Goal: Navigation & Orientation: Find specific page/section

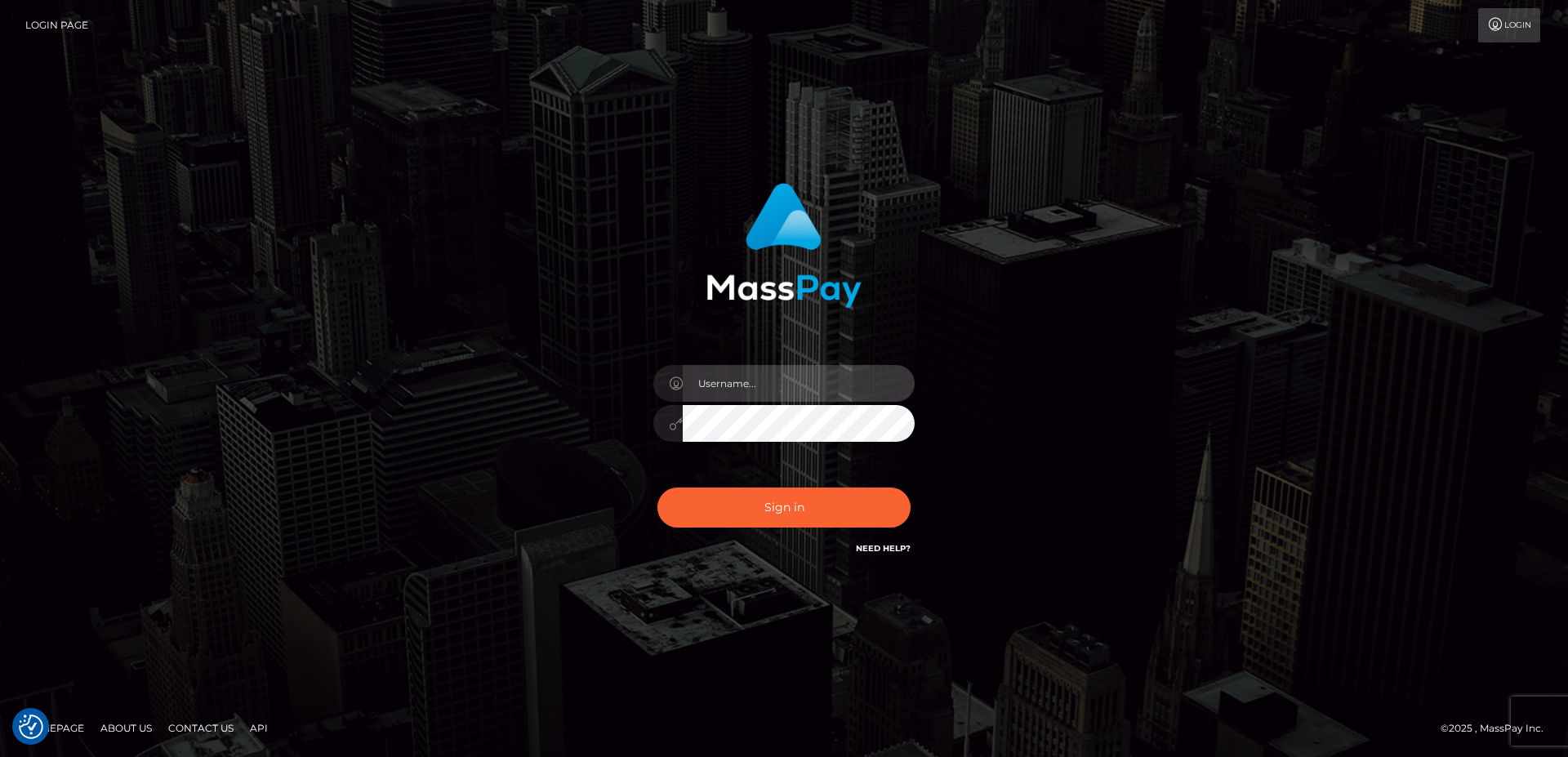
click at [741, 385] on input "text" at bounding box center [798, 384] width 232 height 37
type input "faisal_uplift"
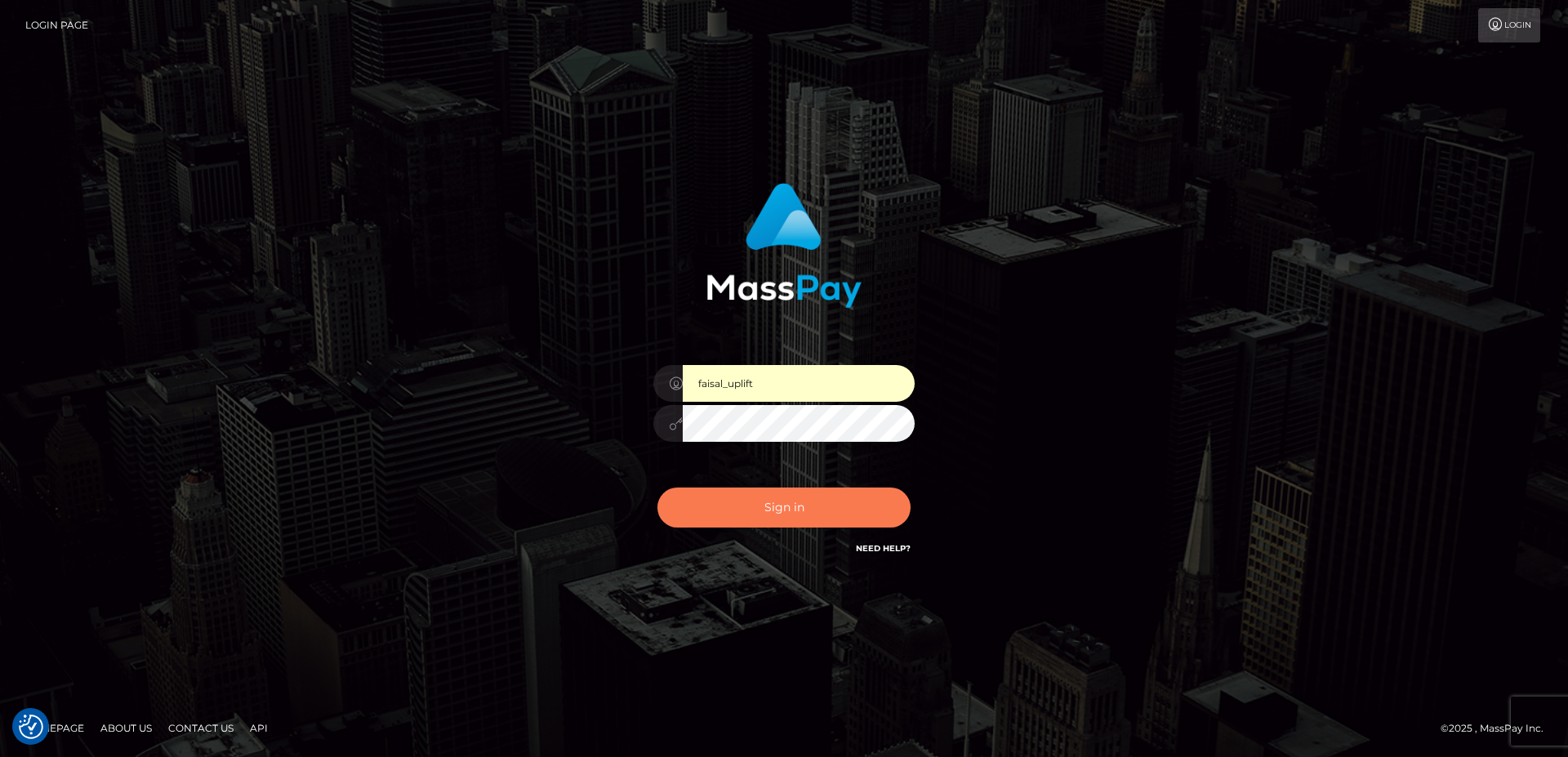
click at [762, 498] on button "Sign in" at bounding box center [784, 507] width 253 height 40
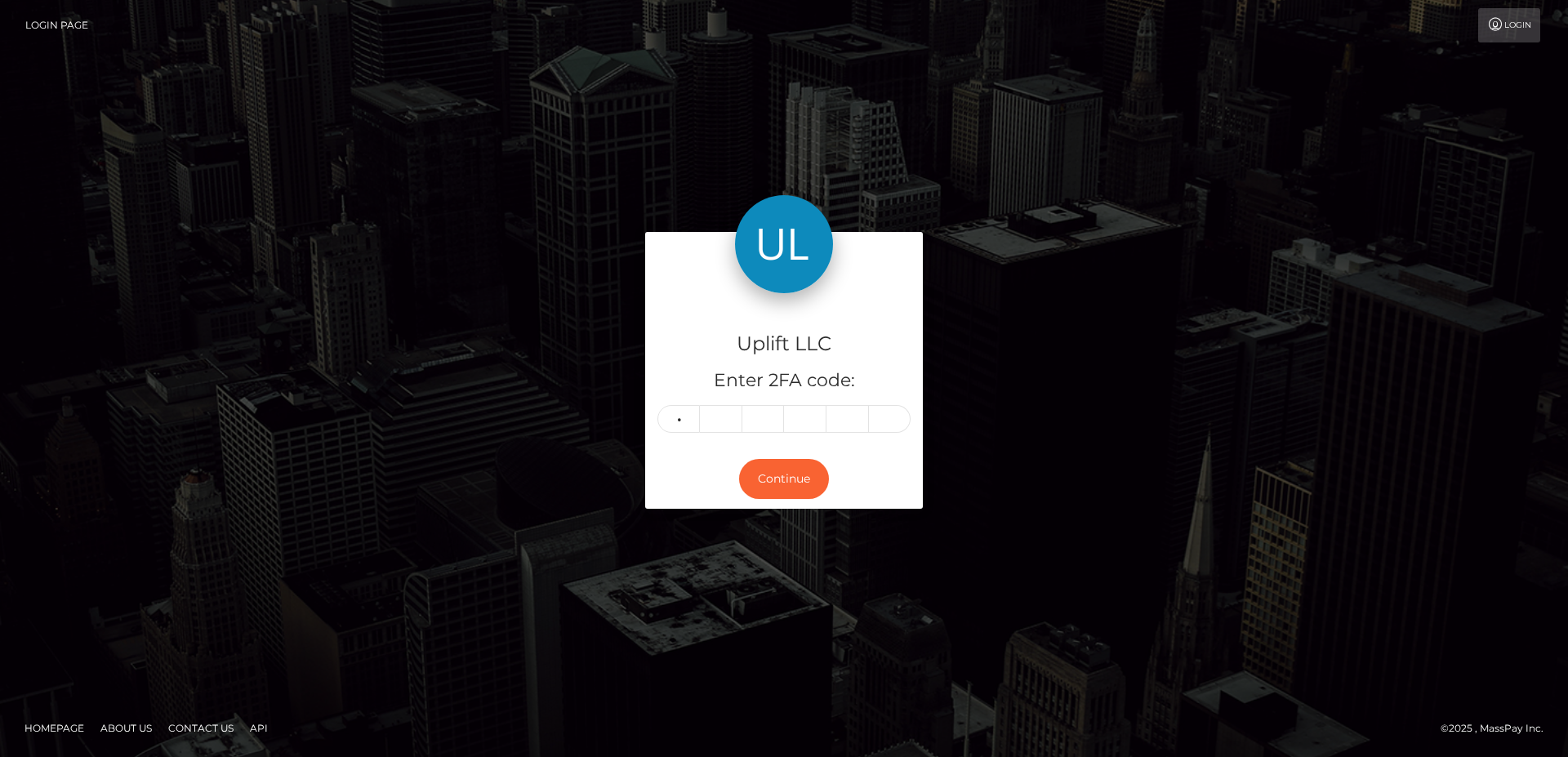
type input "8"
type input "9"
type input "0"
type input "3"
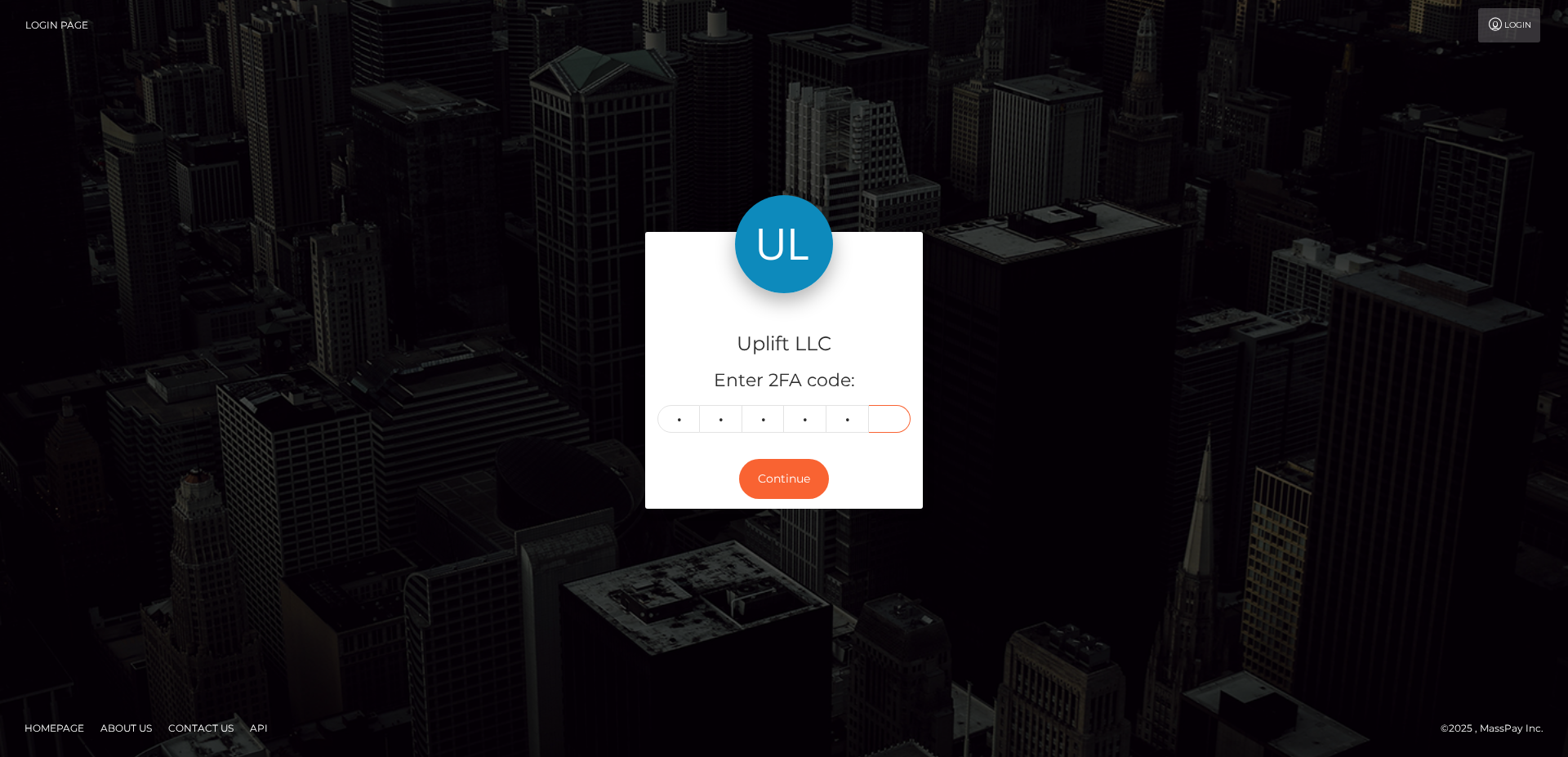
type input "2"
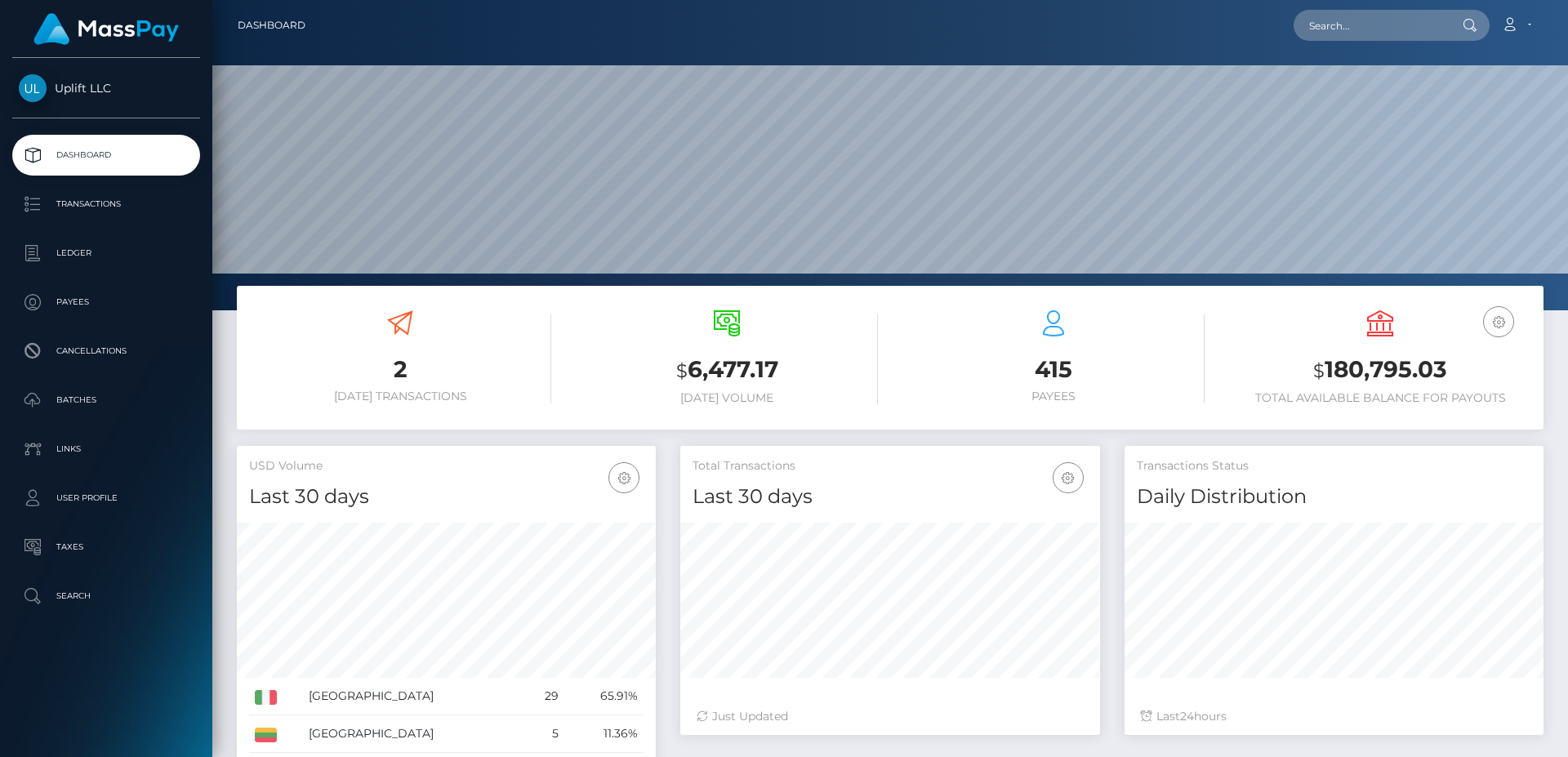
scroll to position [289, 419]
click at [99, 307] on p "Payees" at bounding box center [106, 302] width 175 height 24
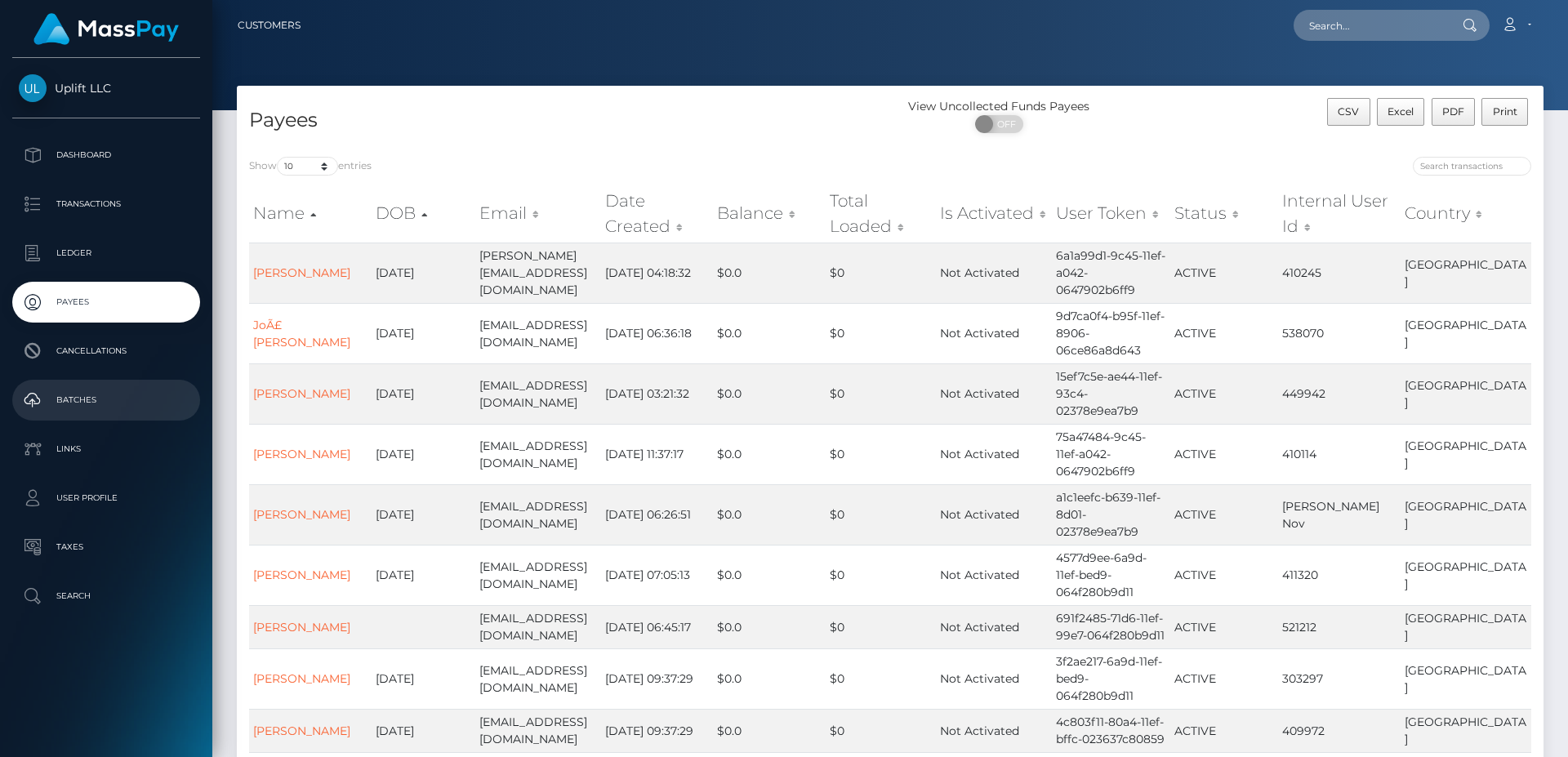
click at [91, 404] on p "Batches" at bounding box center [106, 400] width 175 height 24
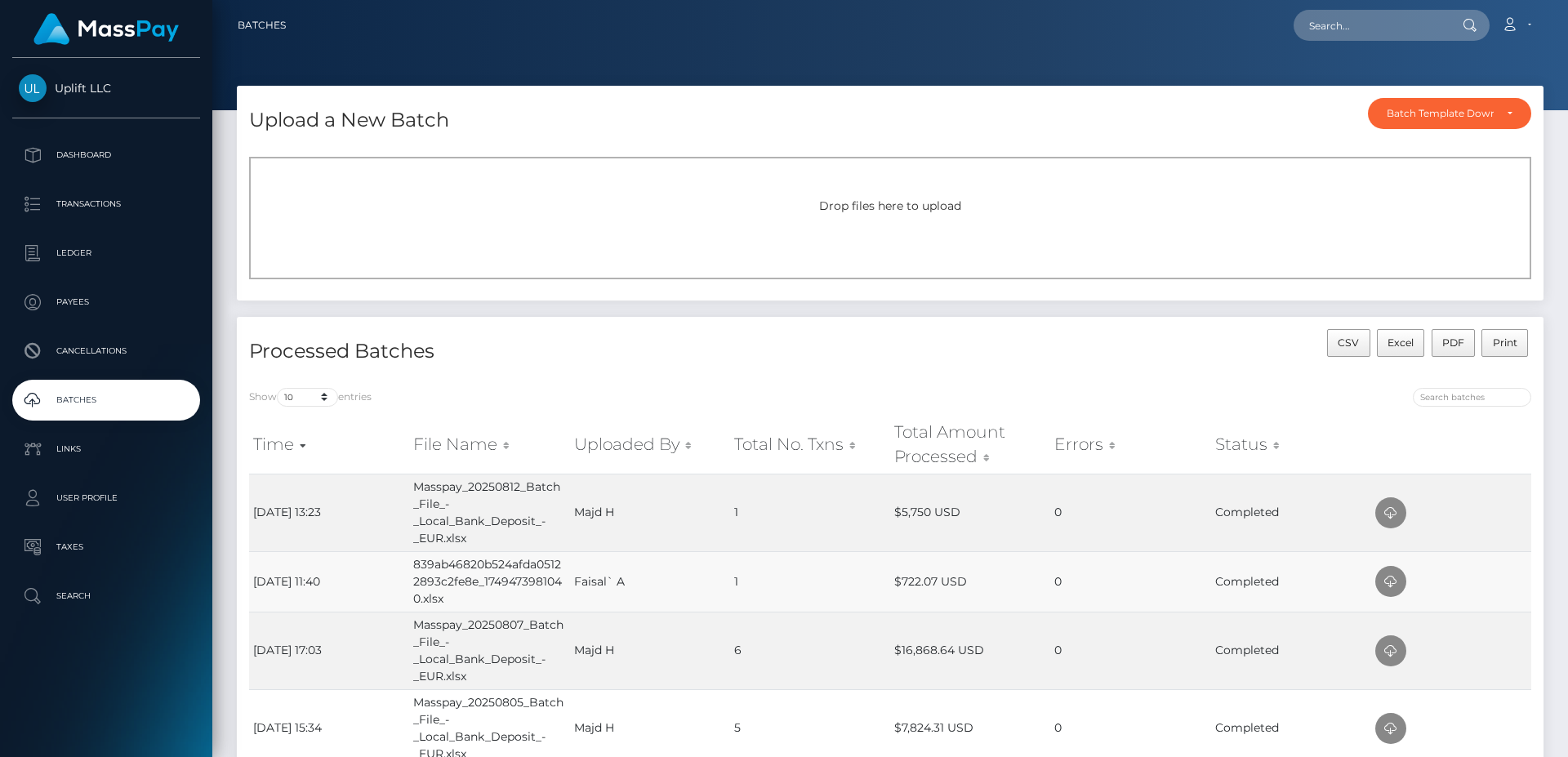
click at [580, 589] on td "Faisal` A" at bounding box center [650, 581] width 160 height 60
click at [551, 582] on td "839ab46820b524afda05122893c2fe8e_1749473981040.xlsx" at bounding box center [489, 581] width 160 height 60
click at [1187, 575] on td "0" at bounding box center [1130, 581] width 160 height 60
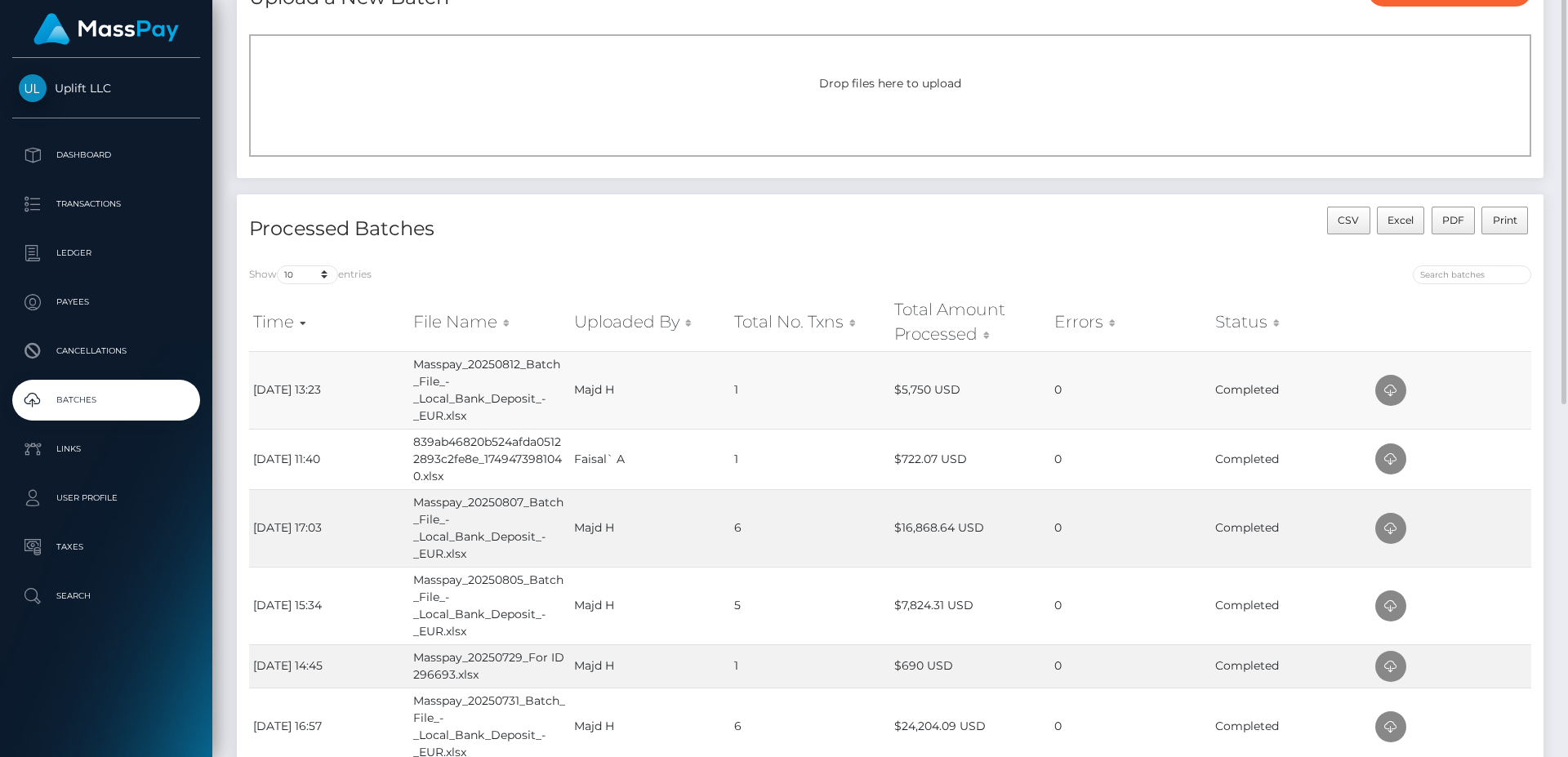
scroll to position [225, 0]
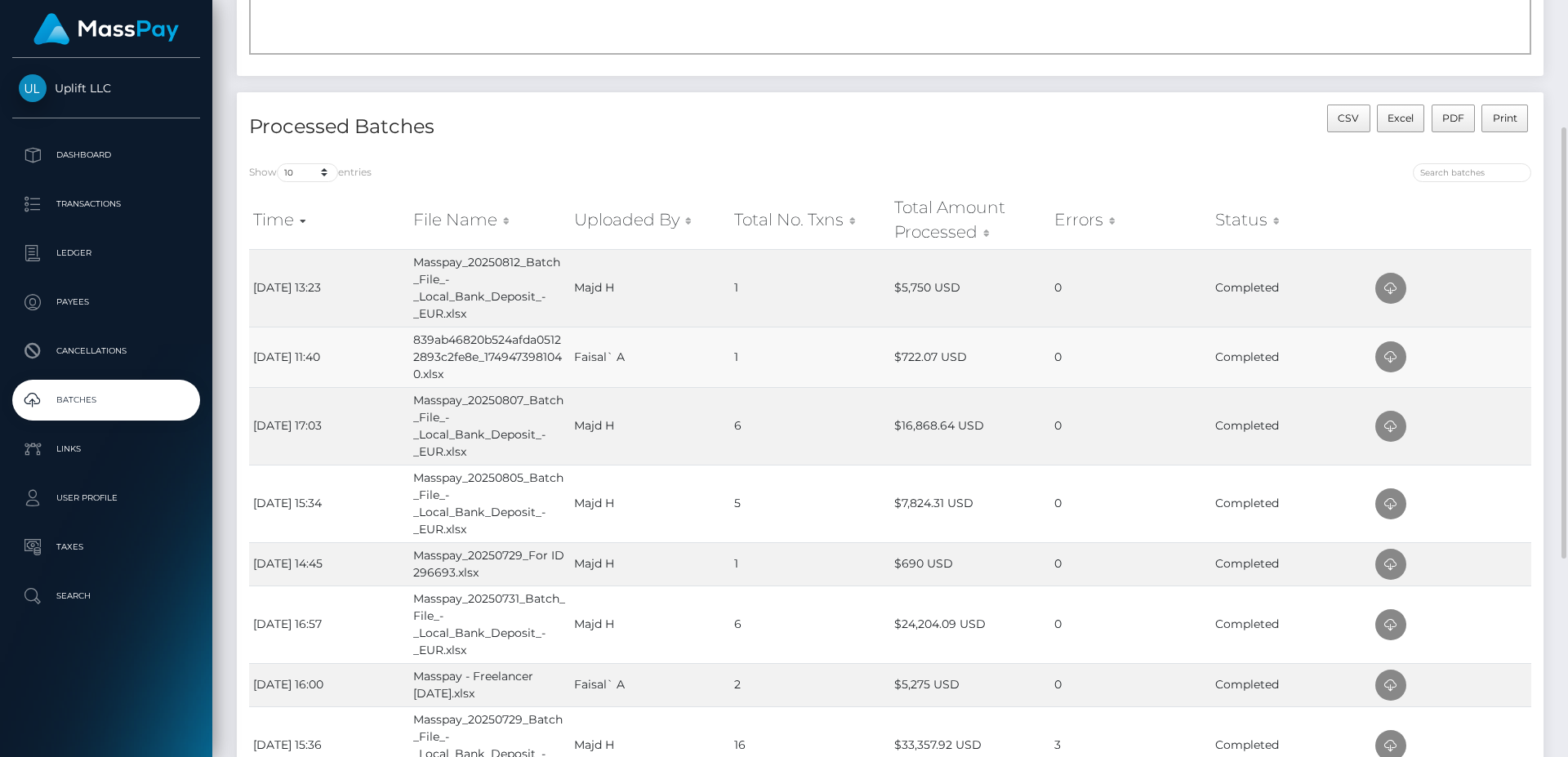
click at [535, 359] on td "839ab46820b524afda05122893c2fe8e_1749473981040.xlsx" at bounding box center [489, 357] width 160 height 60
click at [588, 346] on td "Faisal` A" at bounding box center [650, 357] width 160 height 60
click at [538, 355] on td "839ab46820b524afda05122893c2fe8e_1749473981040.xlsx" at bounding box center [489, 357] width 160 height 60
click at [1383, 353] on icon at bounding box center [1390, 358] width 19 height 20
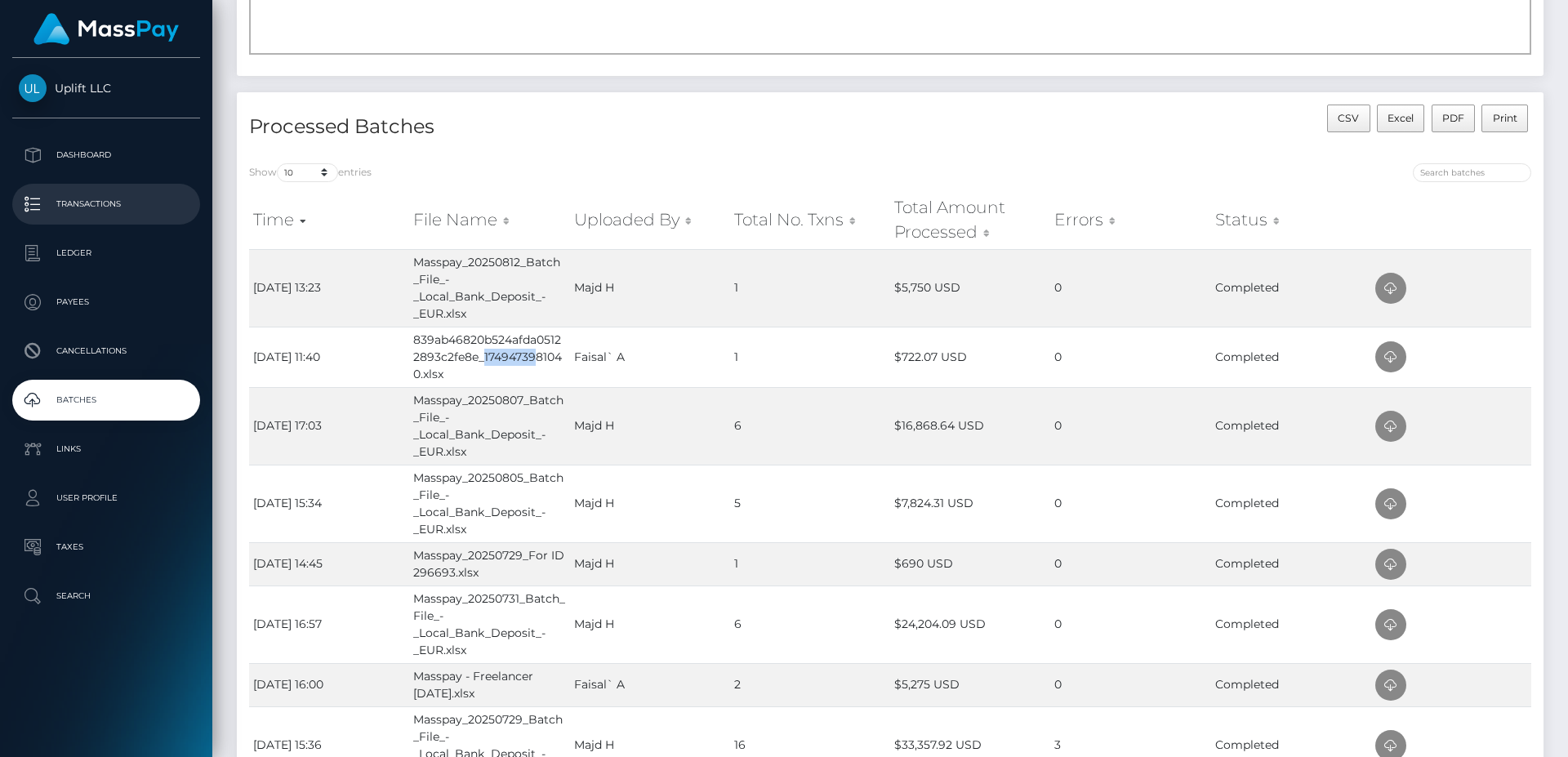
click at [97, 207] on p "Transactions" at bounding box center [106, 204] width 175 height 24
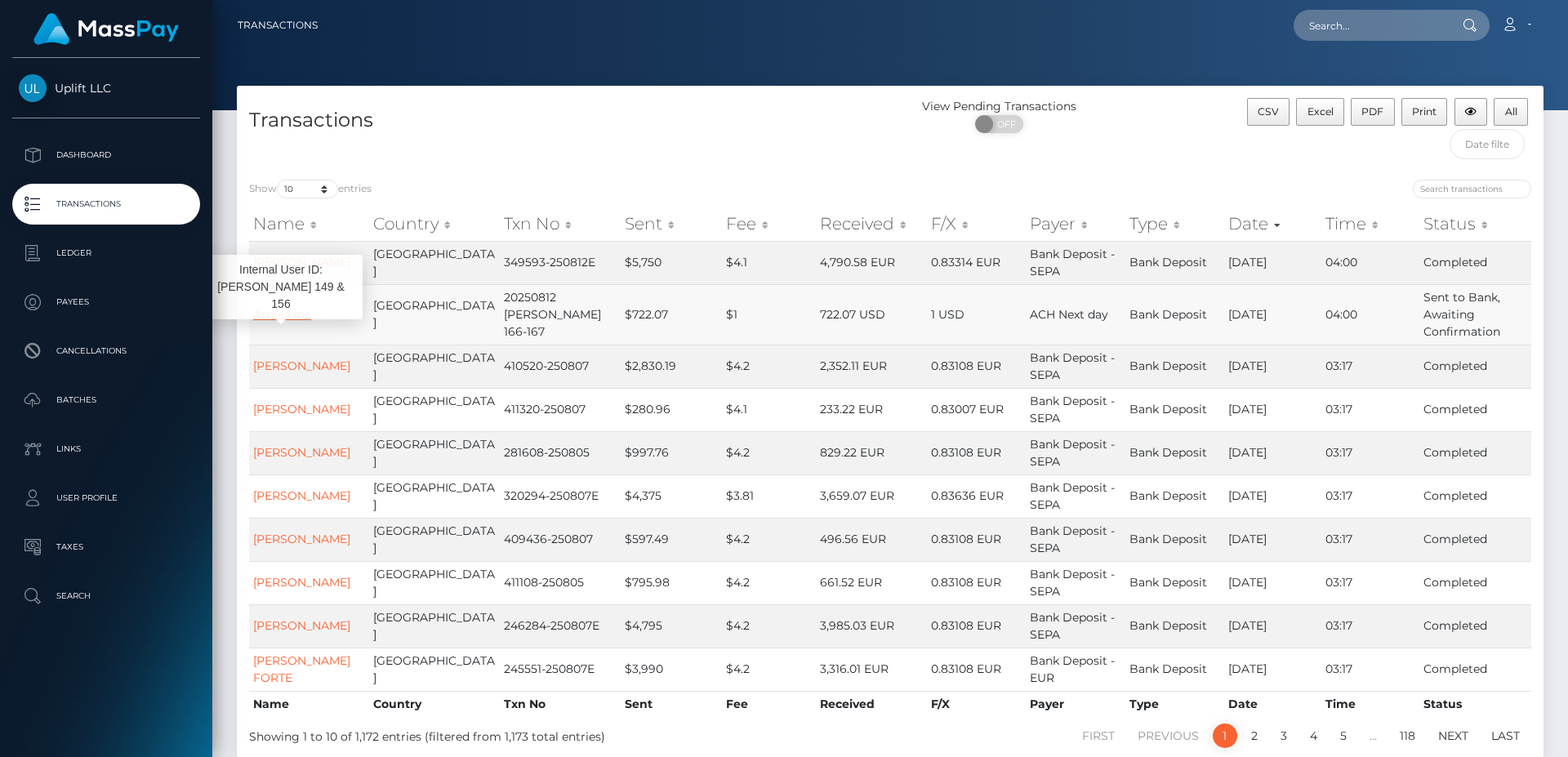
click at [264, 315] on link "Arrivia Inc" at bounding box center [282, 315] width 58 height 15
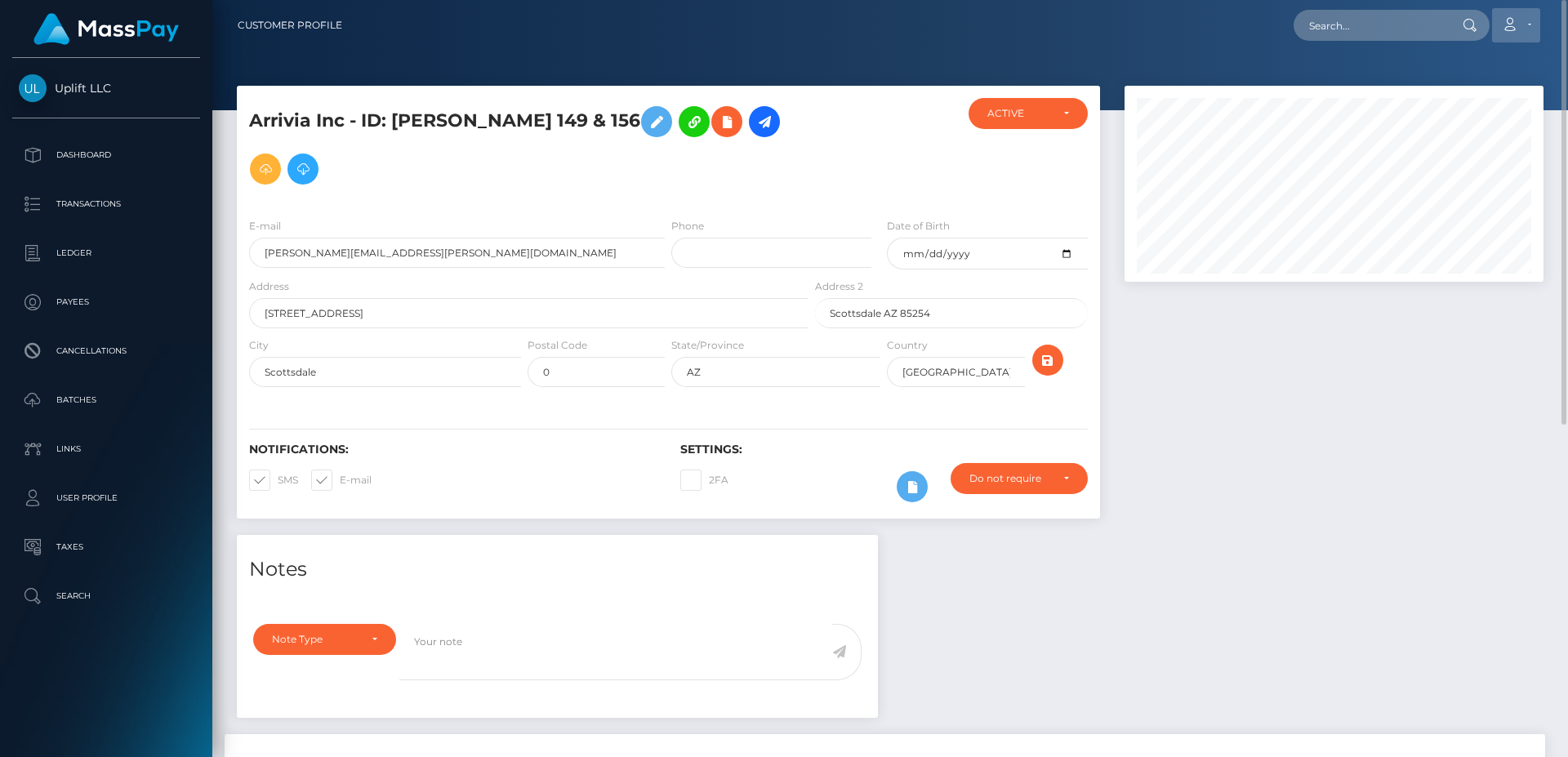
click at [1521, 22] on link "Account" at bounding box center [1516, 25] width 48 height 34
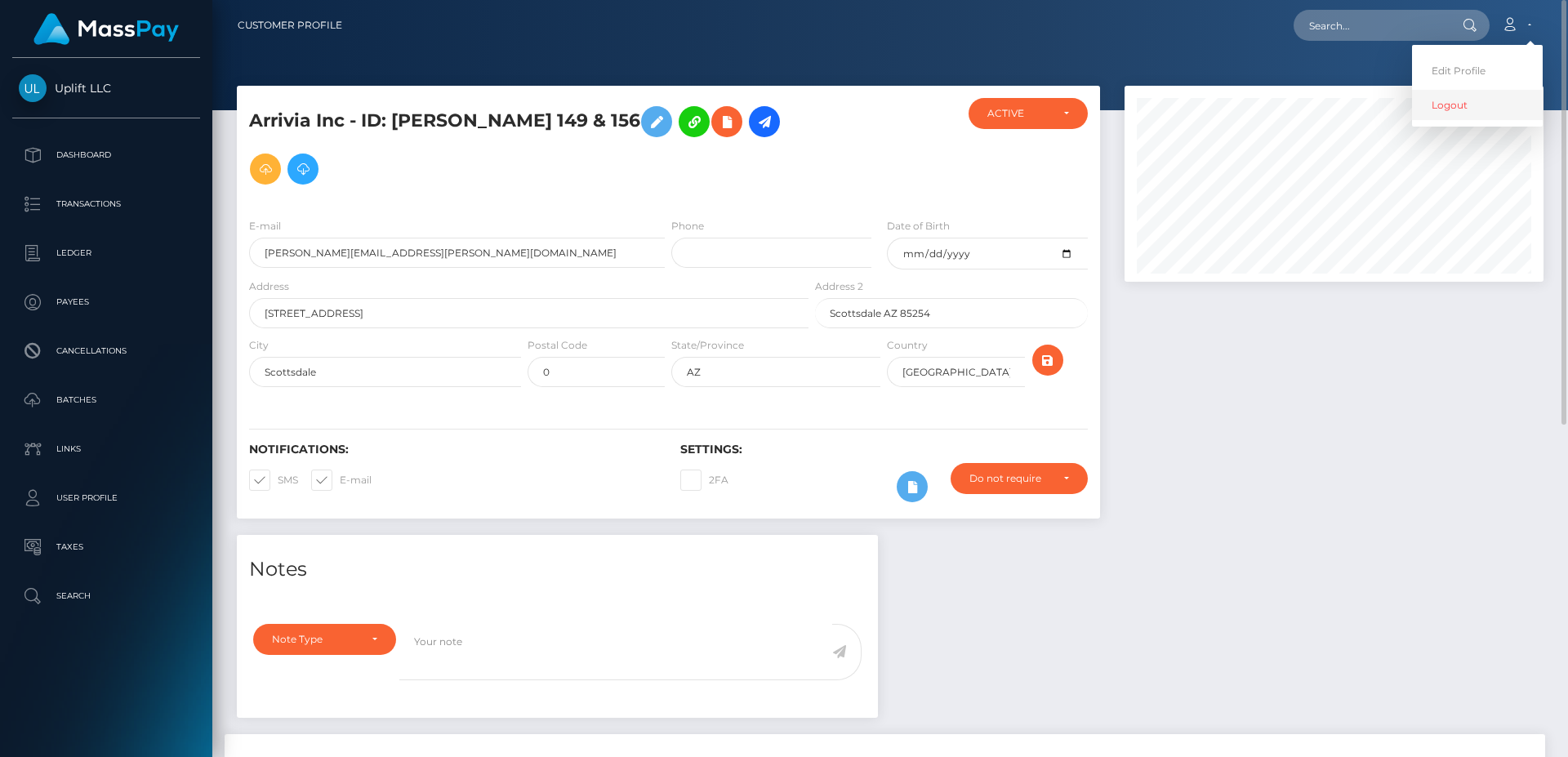
click at [1470, 105] on link "Logout" at bounding box center [1477, 105] width 131 height 31
